Goal: Task Accomplishment & Management: Manage account settings

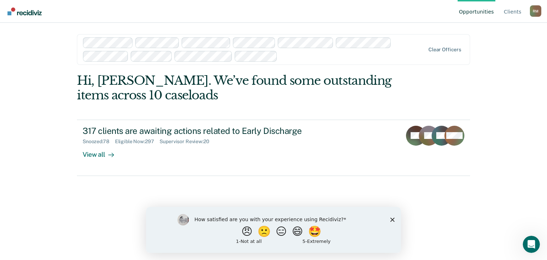
click at [394, 218] on icon "Close survey" at bounding box center [392, 219] width 4 height 4
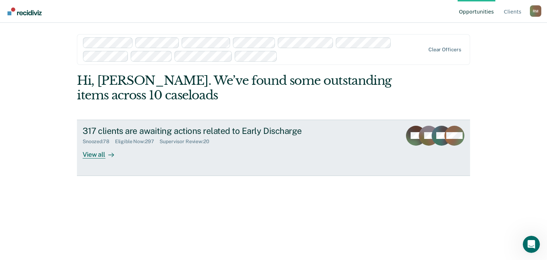
click at [103, 155] on div "View all" at bounding box center [103, 152] width 40 height 14
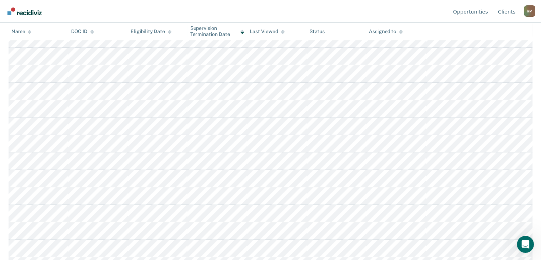
scroll to position [154, 0]
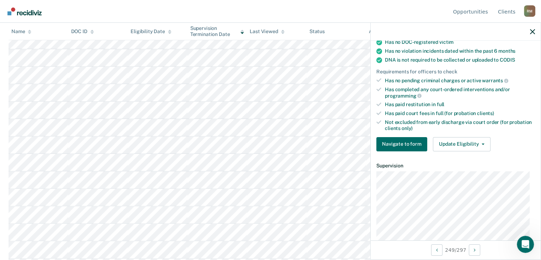
scroll to position [142, 0]
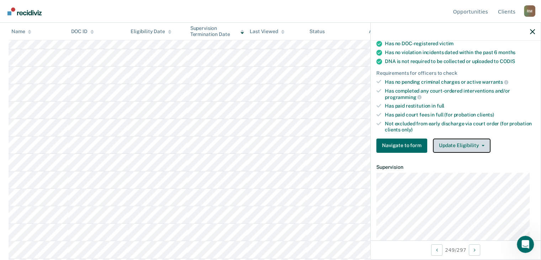
click at [483, 144] on button "Update Eligibility" at bounding box center [462, 145] width 58 height 14
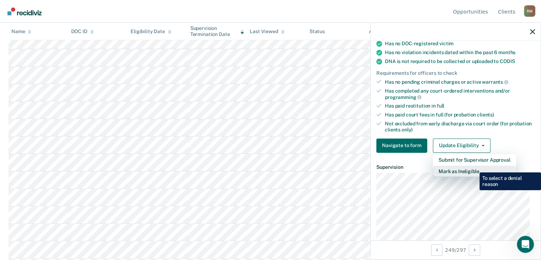
click at [474, 167] on button "Mark as Ineligible" at bounding box center [474, 171] width 83 height 11
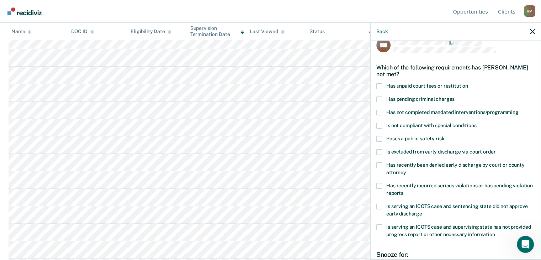
scroll to position [0, 0]
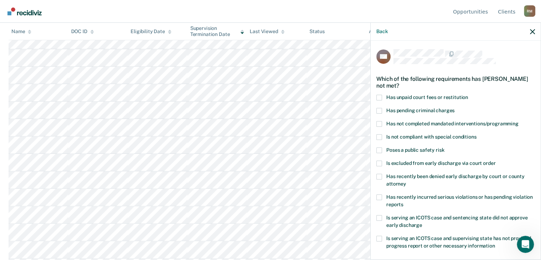
click at [380, 98] on span at bounding box center [380, 98] width 6 height 6
click at [468, 95] on input "Has unpaid court fees or restitution" at bounding box center [468, 95] width 0 height 0
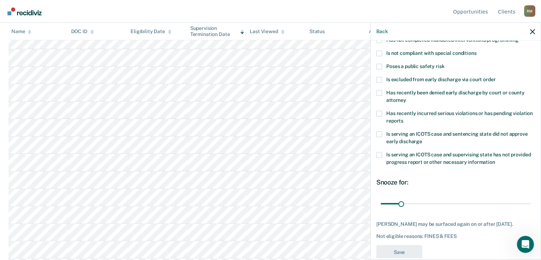
scroll to position [126, 0]
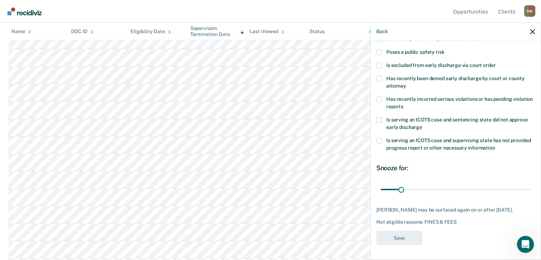
click at [395, 246] on div "GN Which of the following requirements has [PERSON_NAME] not met? Has unpaid co…" at bounding box center [456, 88] width 159 height 322
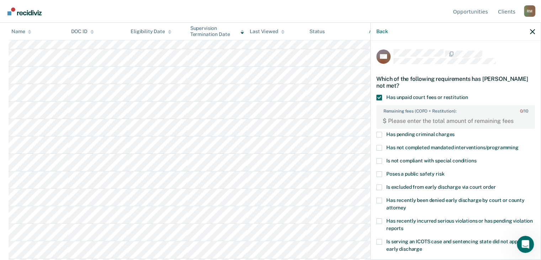
scroll to position [0, 0]
click at [378, 98] on span at bounding box center [380, 98] width 6 height 6
click at [468, 95] on input "Has unpaid court fees or restitution" at bounding box center [468, 95] width 0 height 0
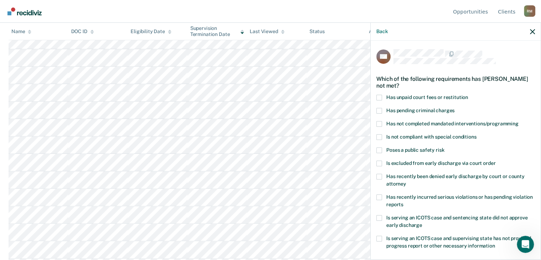
click at [378, 149] on span at bounding box center [380, 150] width 6 height 6
click at [445, 147] on input "Poses a public safety risk" at bounding box center [445, 147] width 0 height 0
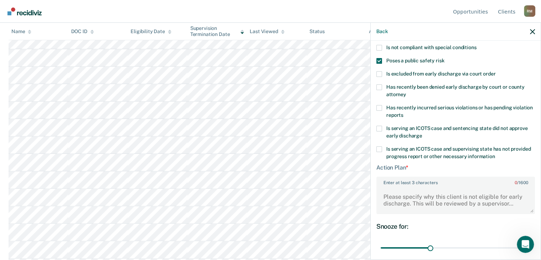
scroll to position [89, 0]
click at [513, 199] on textarea "Enter at least 3 characters 0 / 1600" at bounding box center [455, 201] width 157 height 26
type textarea "missing appointments"
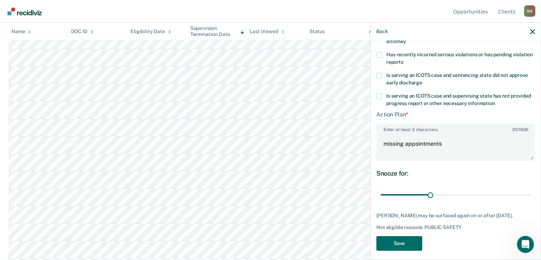
scroll to position [152, 0]
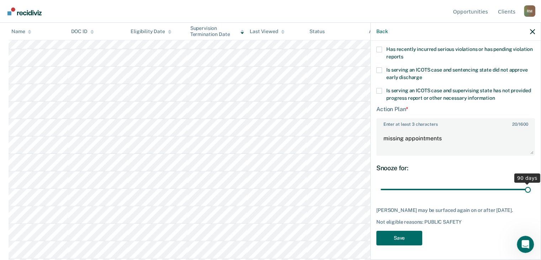
drag, startPoint x: 429, startPoint y: 183, endPoint x: 529, endPoint y: 178, distance: 99.4
type input "90"
click at [529, 183] on input "range" at bounding box center [456, 189] width 150 height 12
click at [400, 238] on button "Save" at bounding box center [400, 238] width 46 height 15
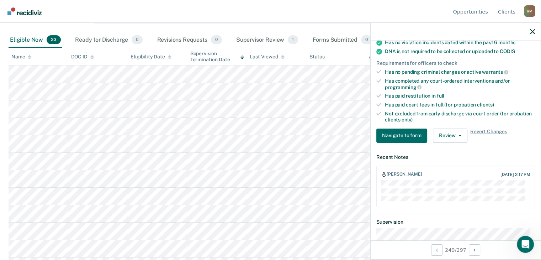
scroll to position [67, 0]
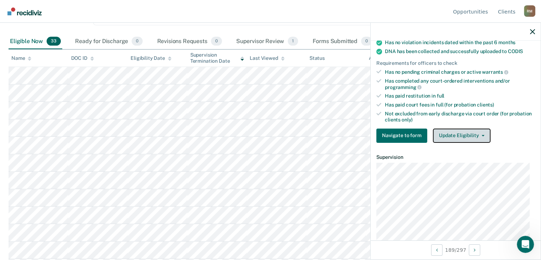
click at [470, 131] on button "Update Eligibility" at bounding box center [462, 135] width 58 height 14
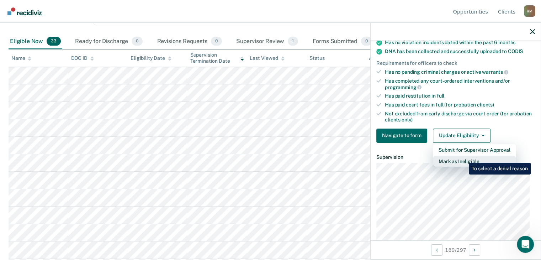
click at [464, 157] on button "Mark as Ineligible" at bounding box center [474, 161] width 83 height 11
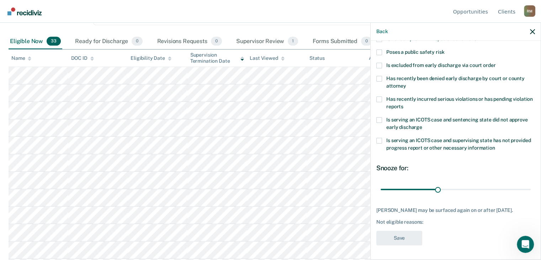
click at [380, 49] on span at bounding box center [380, 52] width 6 height 6
click at [445, 49] on input "Poses a public safety risk" at bounding box center [445, 49] width 0 height 0
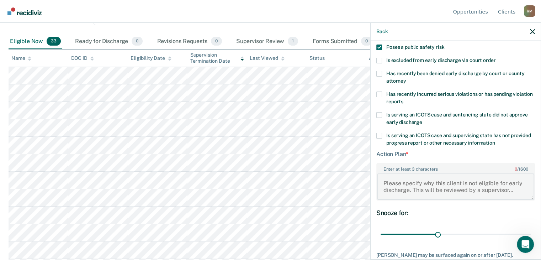
click at [453, 187] on textarea "Enter at least 3 characters 0 / 1600" at bounding box center [455, 186] width 157 height 26
type textarea "Missing appointments"
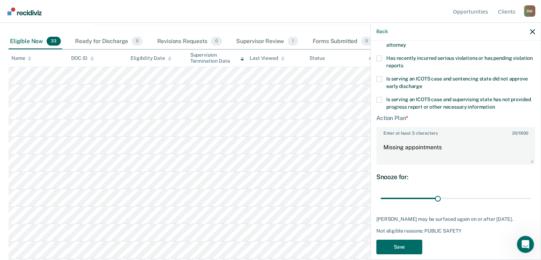
scroll to position [152, 0]
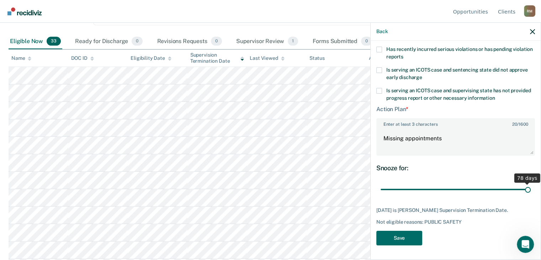
drag, startPoint x: 437, startPoint y: 184, endPoint x: 546, endPoint y: 179, distance: 109.8
type input "78"
click at [531, 183] on input "range" at bounding box center [456, 189] width 150 height 12
click at [403, 235] on button "Save" at bounding box center [400, 238] width 46 height 15
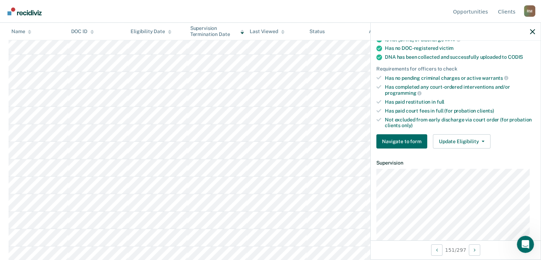
scroll to position [158, 0]
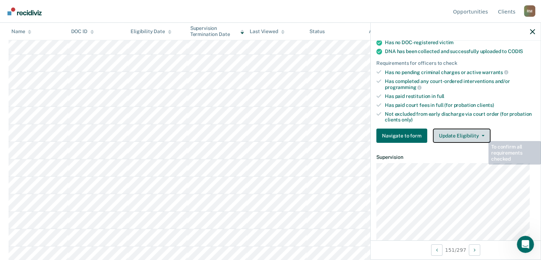
click at [477, 129] on button "Update Eligibility" at bounding box center [462, 135] width 58 height 14
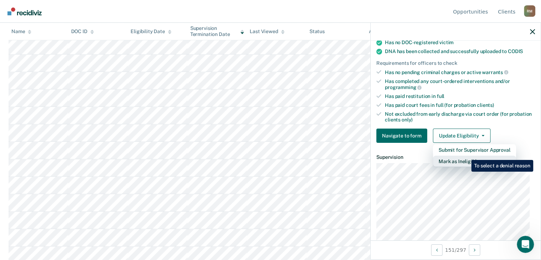
click at [466, 156] on button "Mark as Ineligible" at bounding box center [474, 161] width 83 height 11
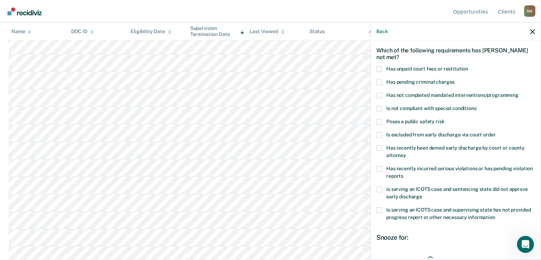
scroll to position [27, 0]
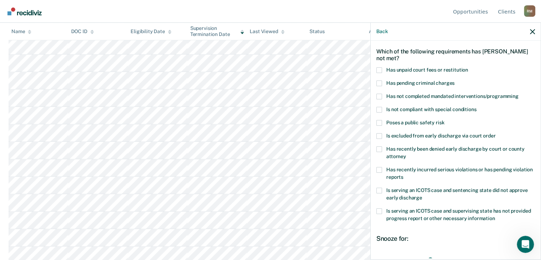
click at [379, 95] on span at bounding box center [380, 97] width 6 height 6
click at [519, 94] on input "Has not completed mandated interventions/programming" at bounding box center [519, 94] width 0 height 0
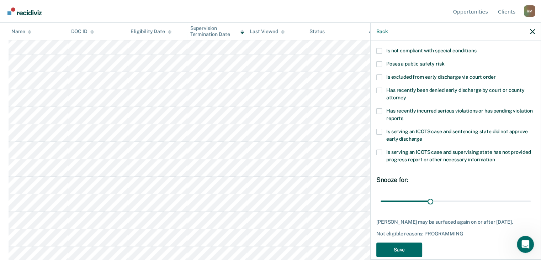
scroll to position [103, 0]
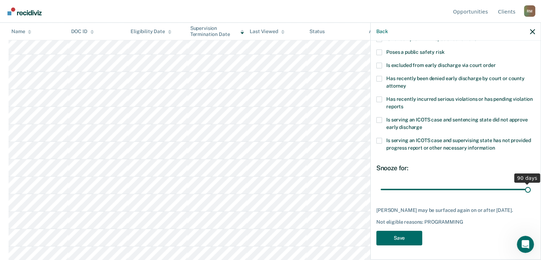
drag, startPoint x: 429, startPoint y: 183, endPoint x: 531, endPoint y: 169, distance: 103.1
type input "90"
click at [531, 183] on input "range" at bounding box center [456, 189] width 150 height 12
click at [396, 240] on button "Save" at bounding box center [400, 238] width 46 height 15
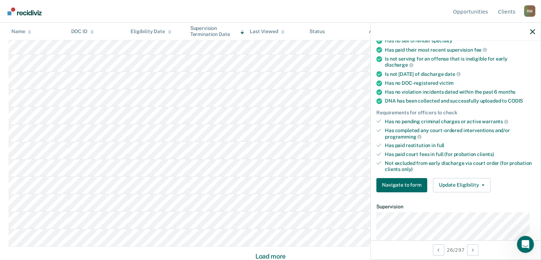
scroll to position [88, 0]
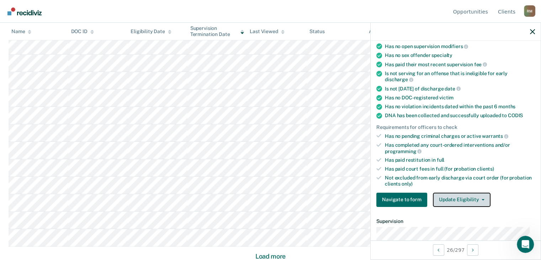
click at [473, 195] on button "Update Eligibility" at bounding box center [462, 200] width 58 height 14
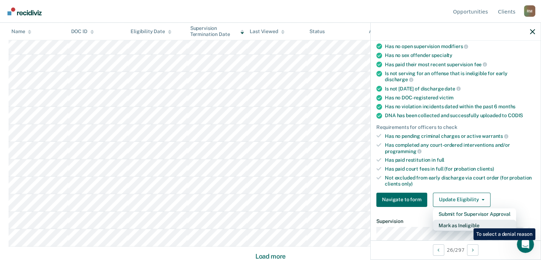
click at [468, 223] on button "Mark as Ineligible" at bounding box center [474, 225] width 83 height 11
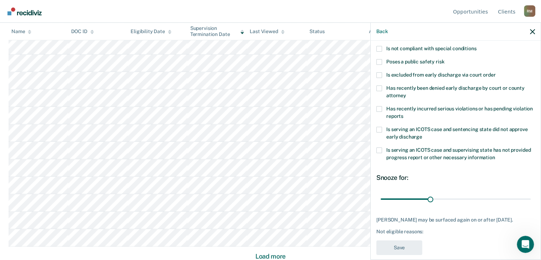
click at [379, 129] on span at bounding box center [380, 130] width 6 height 6
click at [423, 134] on input "Is serving an ICOTS case and sentencing state did not approve early discharge" at bounding box center [423, 134] width 0 height 0
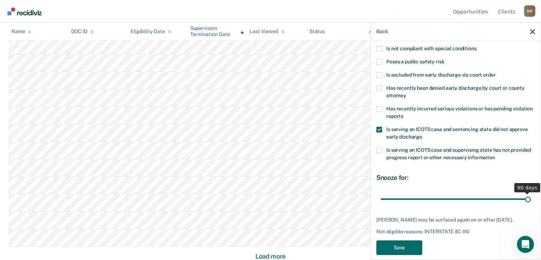
drag, startPoint x: 429, startPoint y: 200, endPoint x: 546, endPoint y: 194, distance: 117.2
type input "90"
click at [531, 194] on input "range" at bounding box center [456, 199] width 150 height 12
click at [396, 246] on button "Save" at bounding box center [400, 247] width 46 height 15
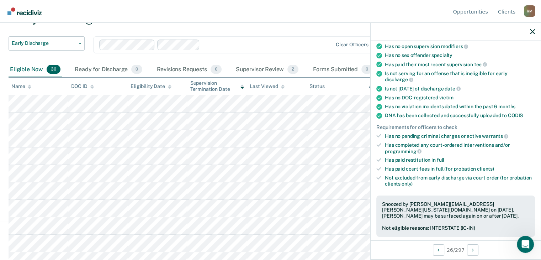
scroll to position [0, 0]
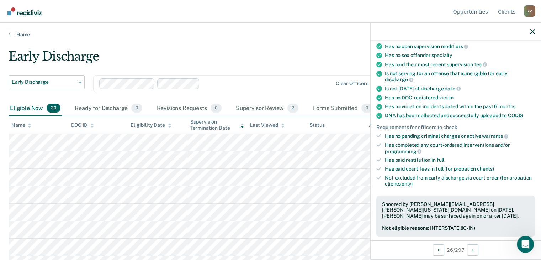
click at [535, 35] on div at bounding box center [456, 32] width 170 height 18
click at [531, 32] on icon "button" at bounding box center [532, 31] width 5 height 5
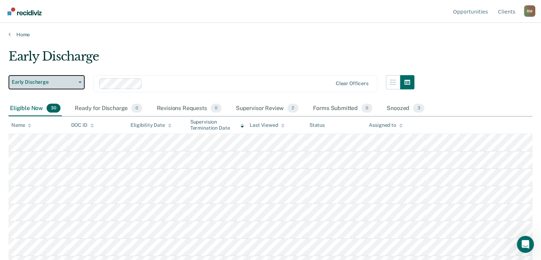
click at [31, 82] on span "Early Discharge" at bounding box center [44, 82] width 64 height 6
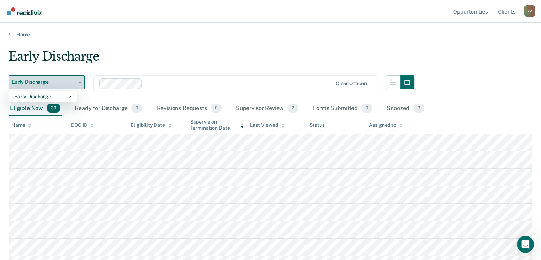
click at [31, 82] on span "Early Discharge" at bounding box center [44, 82] width 64 height 6
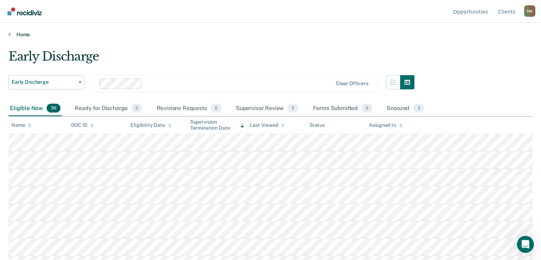
click at [21, 34] on link "Home" at bounding box center [271, 34] width 524 height 6
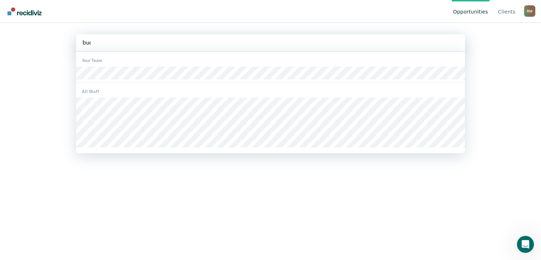
type input "[PERSON_NAME]"
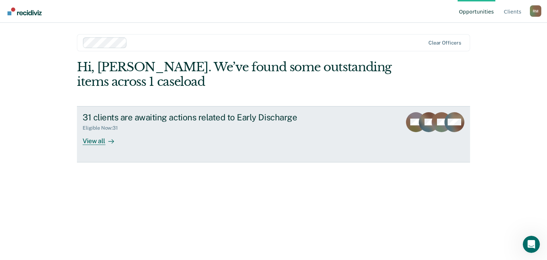
click at [95, 142] on div "View all" at bounding box center [103, 138] width 40 height 14
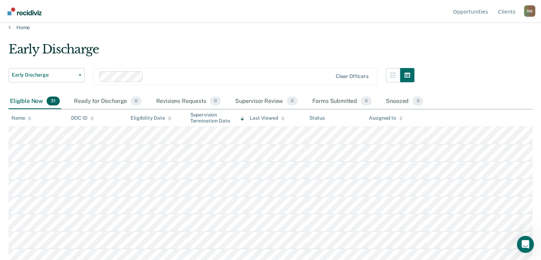
scroll to position [6, 0]
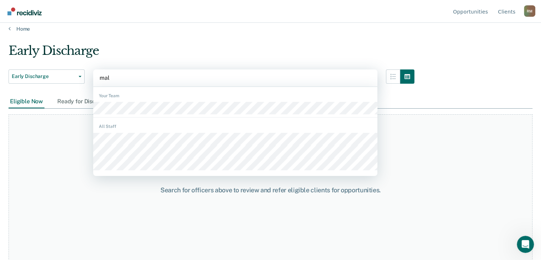
type input "mall"
type input "kenz"
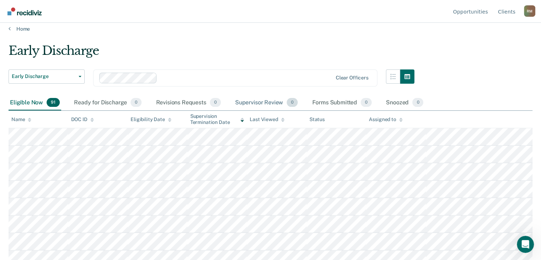
click at [276, 102] on div "Supervisor Review 0" at bounding box center [267, 103] width 66 height 16
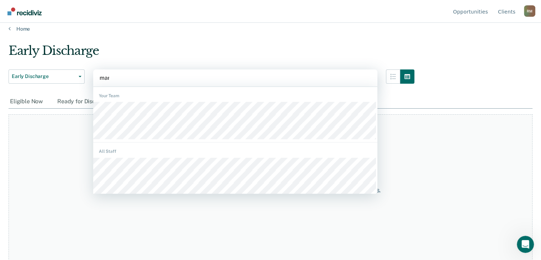
type input "mark"
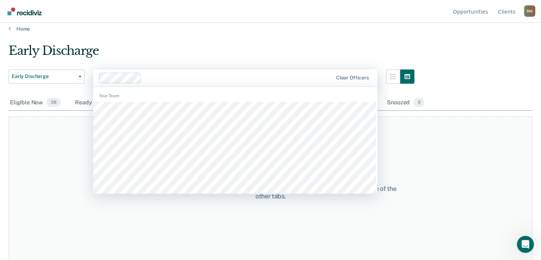
click at [136, 77] on div at bounding box center [216, 78] width 235 height 11
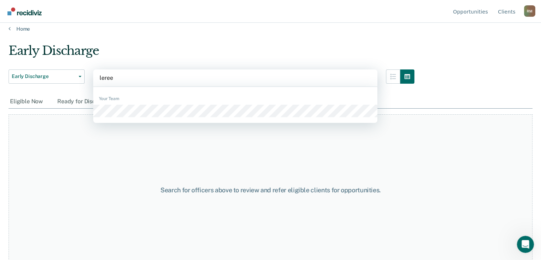
type input "lerees"
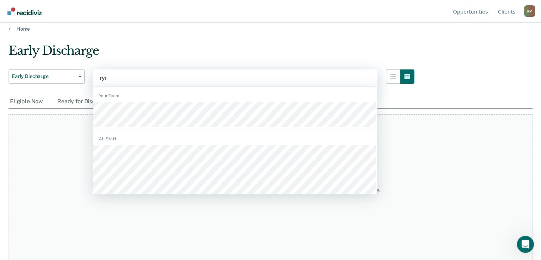
type input "[PERSON_NAME]"
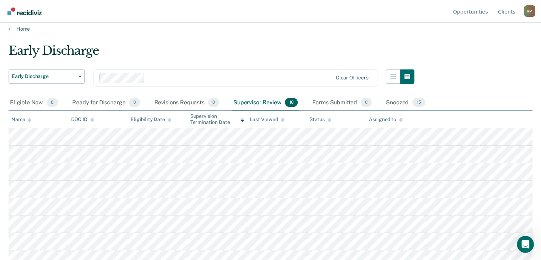
click at [268, 104] on div "Supervisor Review 10" at bounding box center [265, 103] width 67 height 16
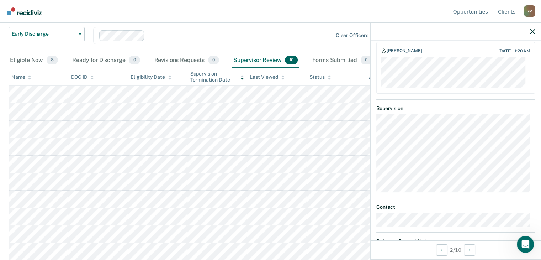
scroll to position [305, 0]
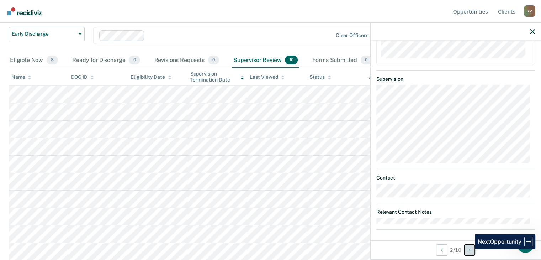
click at [470, 249] on icon "Next Opportunity" at bounding box center [470, 249] width 2 height 5
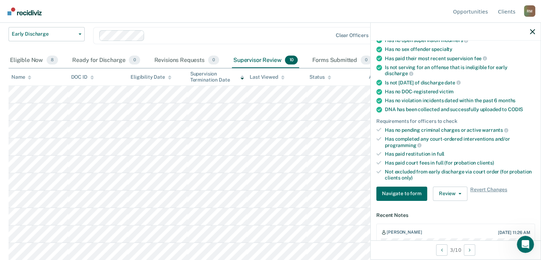
scroll to position [300, 0]
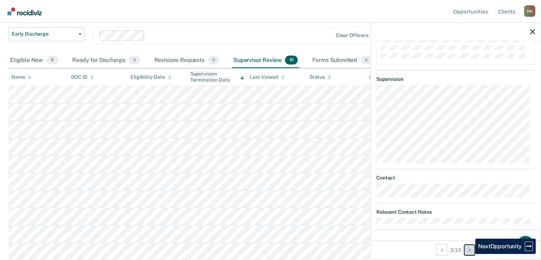
click at [473, 251] on button "Next Opportunity" at bounding box center [469, 249] width 11 height 11
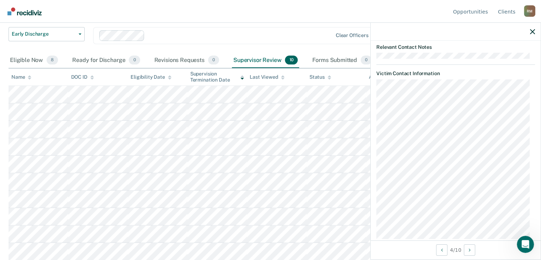
scroll to position [490, 0]
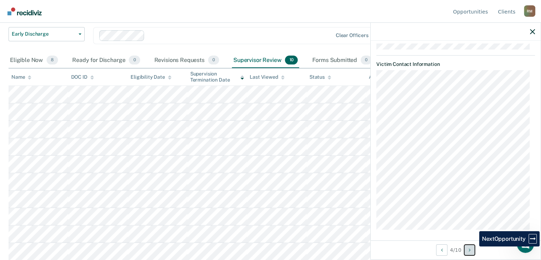
click at [474, 250] on button "Next Opportunity" at bounding box center [469, 249] width 11 height 11
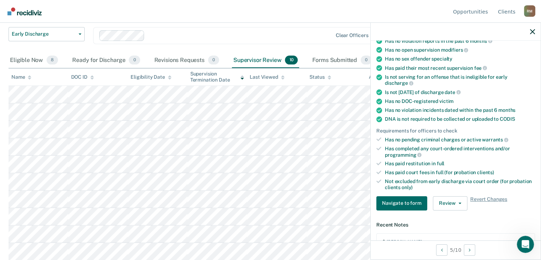
scroll to position [0, 0]
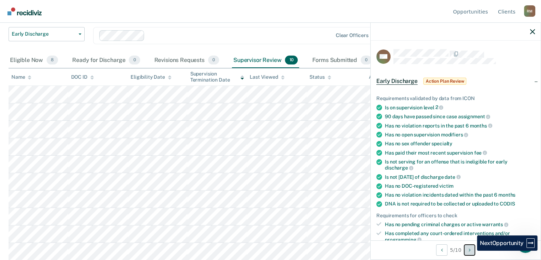
click at [472, 251] on button "Next Opportunity" at bounding box center [469, 249] width 11 height 11
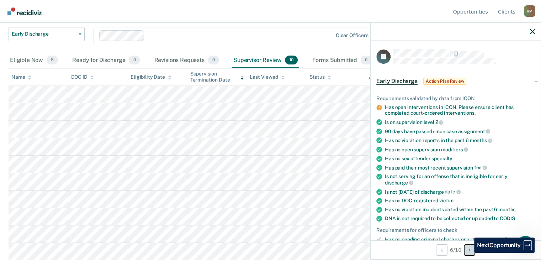
click at [469, 253] on button "Next Opportunity" at bounding box center [469, 249] width 11 height 11
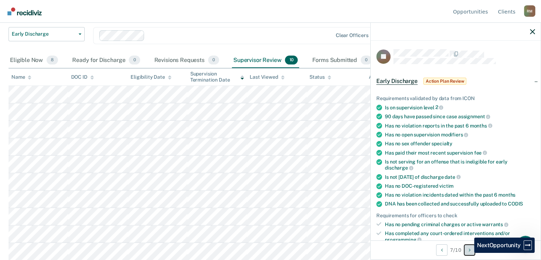
click at [469, 253] on button "Next Opportunity" at bounding box center [469, 249] width 11 height 11
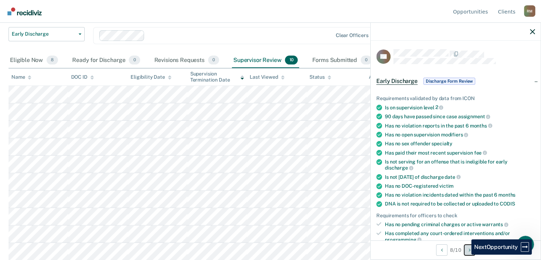
click at [466, 255] on button "Next Opportunity" at bounding box center [469, 249] width 11 height 11
click at [470, 253] on button "Next Opportunity" at bounding box center [469, 249] width 11 height 11
click at [445, 78] on span "Discharge Form Review" at bounding box center [450, 81] width 52 height 7
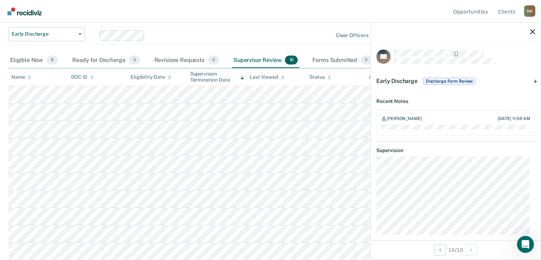
click at [179, 38] on div at bounding box center [240, 35] width 185 height 8
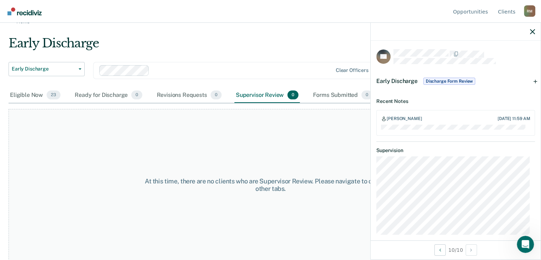
scroll to position [11, 0]
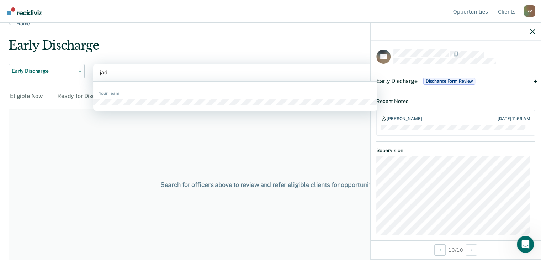
type input "jade"
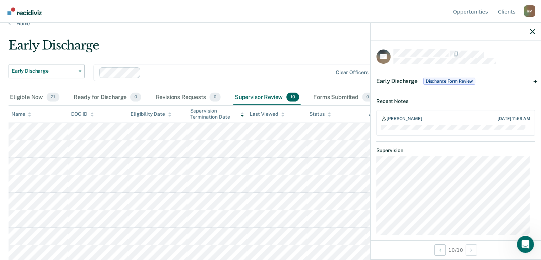
scroll to position [48, 0]
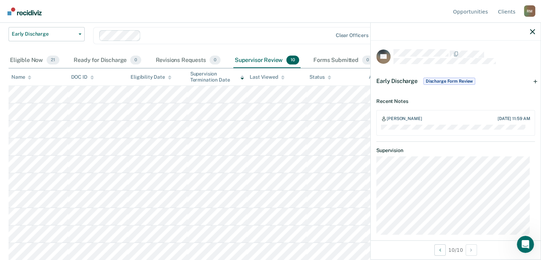
click at [295, 57] on span "10" at bounding box center [293, 60] width 13 height 9
